Goal: Task Accomplishment & Management: Complete application form

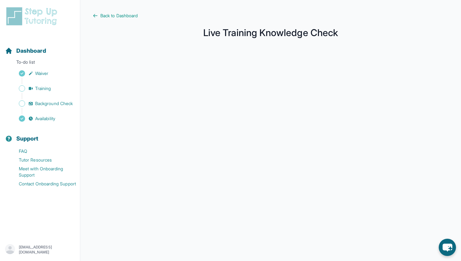
scroll to position [73, 0]
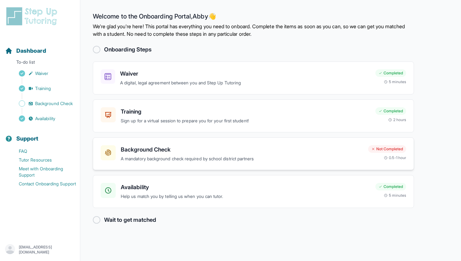
click at [222, 155] on p "A mandatory background check required by school district partners" at bounding box center [242, 158] width 242 height 7
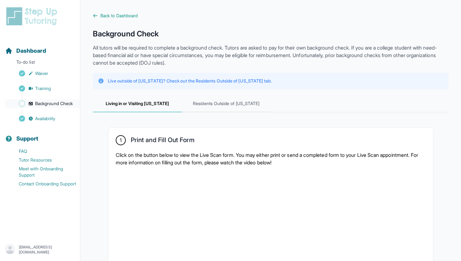
click at [35, 101] on span "Background Check" at bounding box center [54, 103] width 38 height 6
click at [104, 13] on span "Back to Dashboard" at bounding box center [118, 16] width 37 height 6
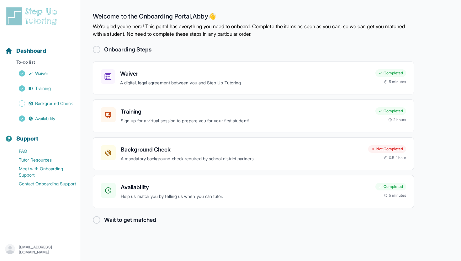
click at [97, 220] on div at bounding box center [97, 220] width 8 height 8
